Goal: Transaction & Acquisition: Purchase product/service

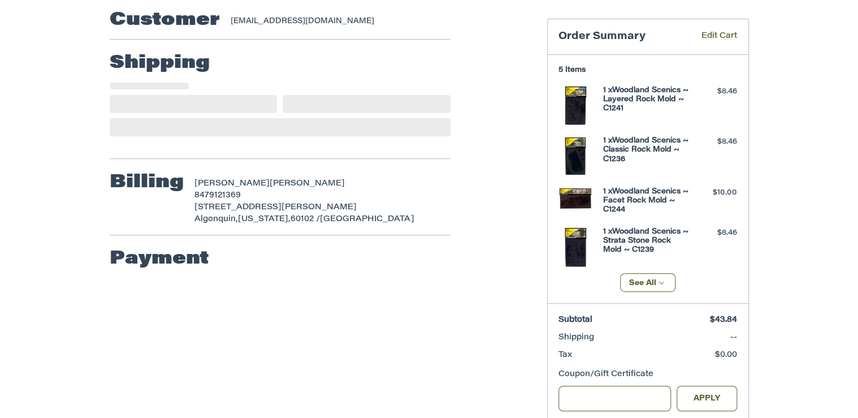
scroll to position [176, 0]
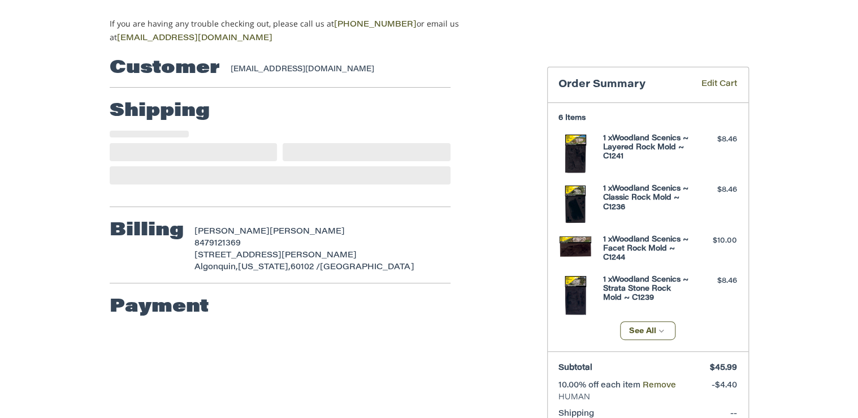
scroll to position [100, 0]
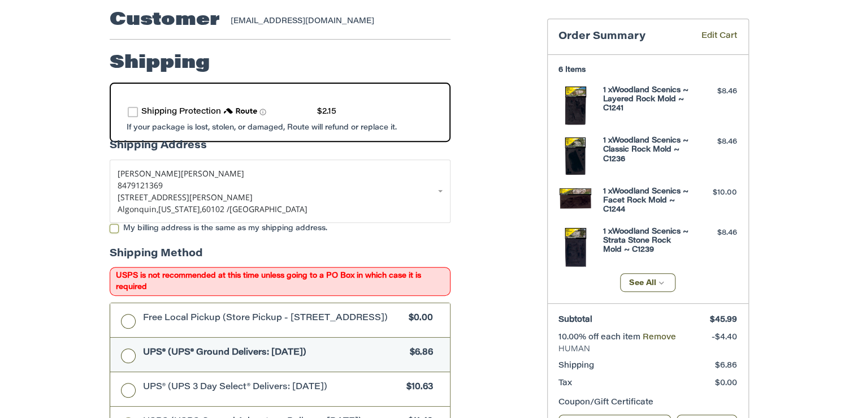
scroll to position [213, 0]
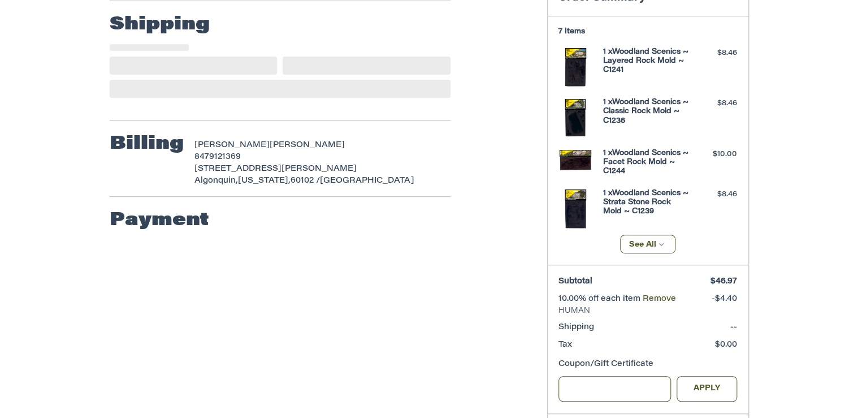
scroll to position [190, 0]
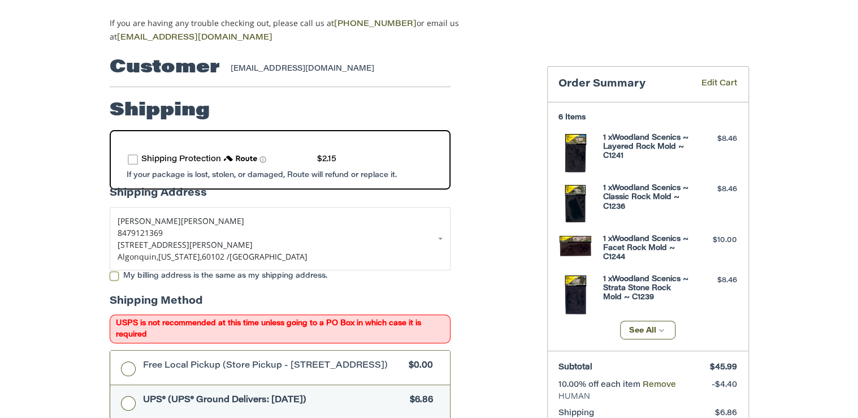
scroll to position [145, 0]
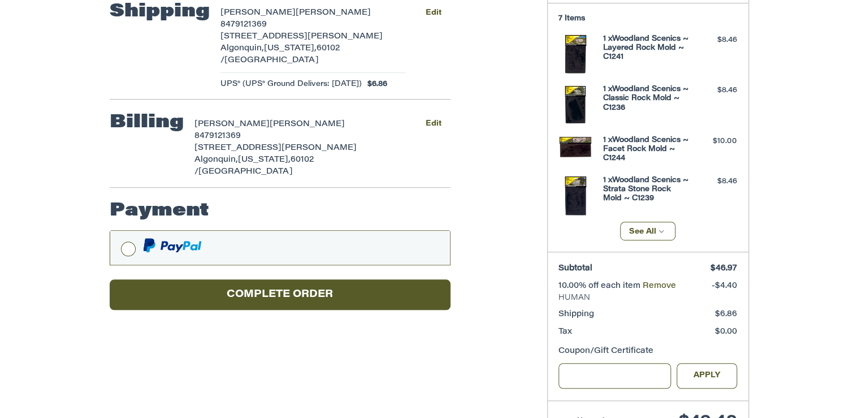
scroll to position [153, 0]
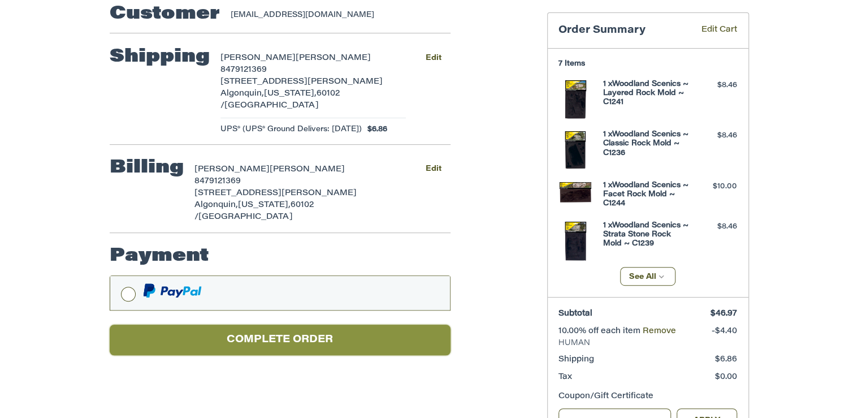
click at [271, 325] on button "Complete order" at bounding box center [280, 340] width 341 height 31
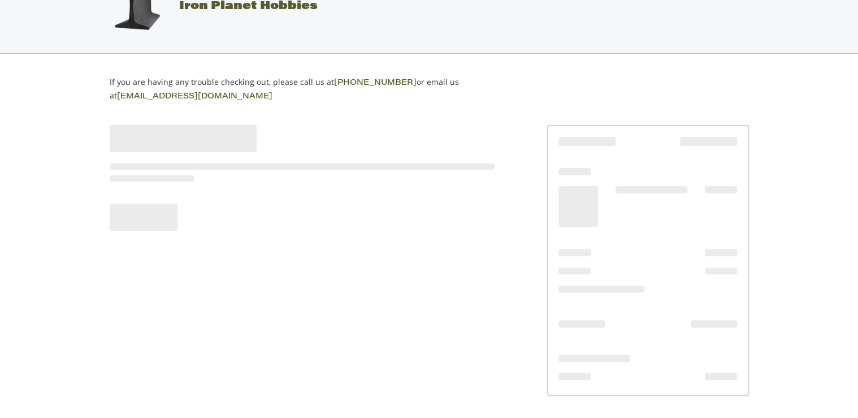
scroll to position [37, 0]
